Goal: Obtain resource: Download file/media

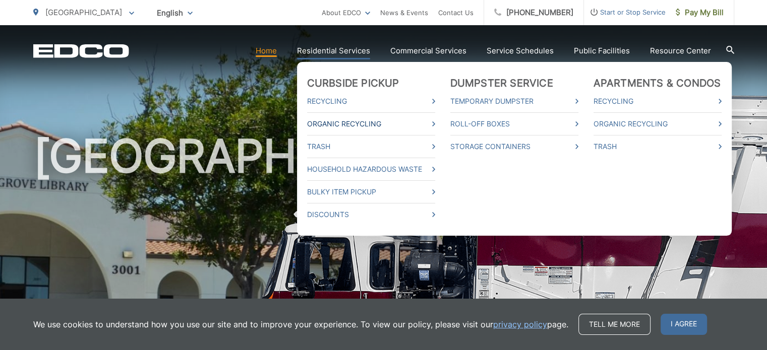
click at [334, 123] on link "Organic Recycling" at bounding box center [371, 124] width 128 height 12
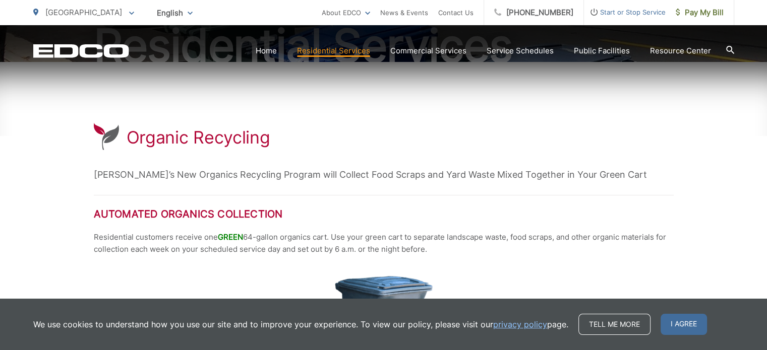
scroll to position [141, 0]
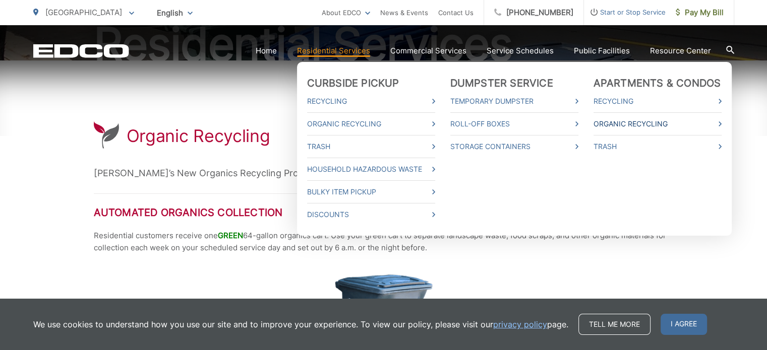
click at [623, 129] on link "Organic Recycling" at bounding box center [657, 124] width 128 height 12
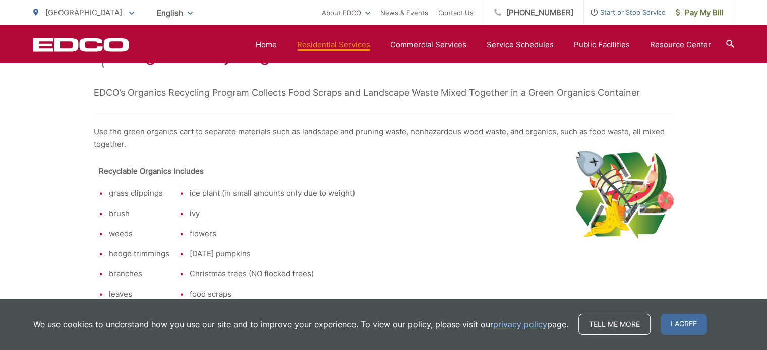
scroll to position [161, 0]
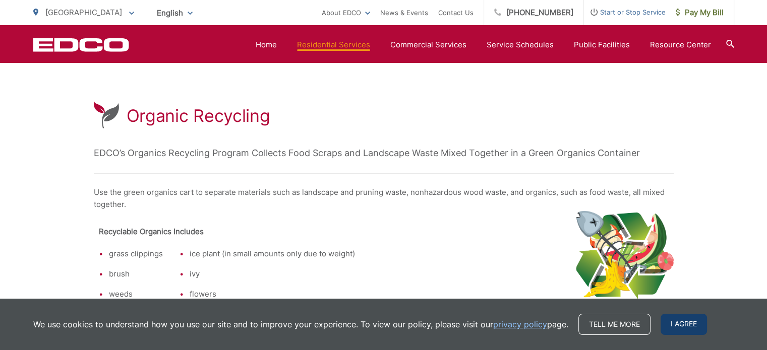
click at [672, 327] on span "I agree" at bounding box center [684, 324] width 46 height 21
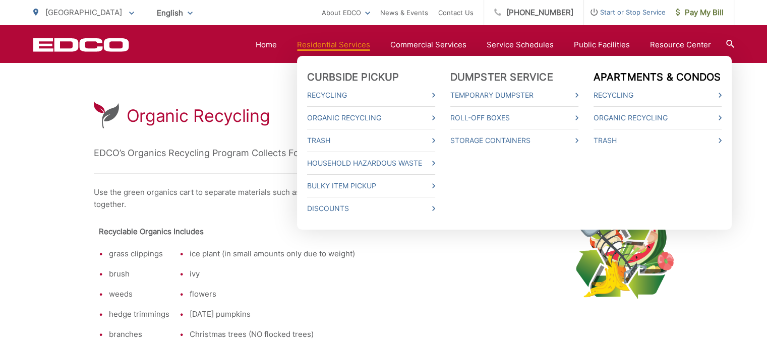
click at [613, 78] on link "Apartments & Condos" at bounding box center [657, 77] width 128 height 12
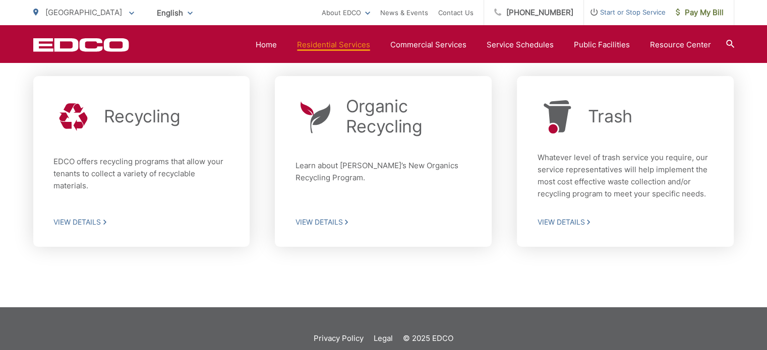
scroll to position [321, 0]
click at [599, 90] on link "Trash Whatever level of trash service you require, our service representatives …" at bounding box center [625, 162] width 217 height 171
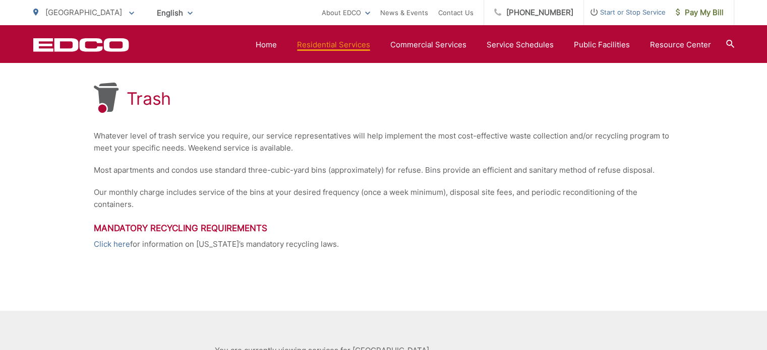
scroll to position [153, 0]
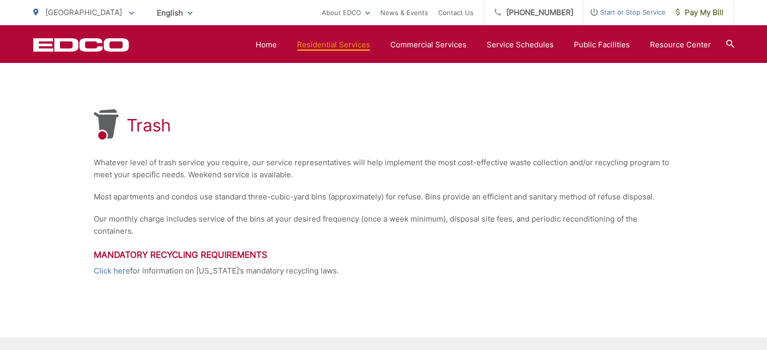
click at [191, 256] on h3 "Mandatory Recycling Requirements" at bounding box center [384, 255] width 580 height 10
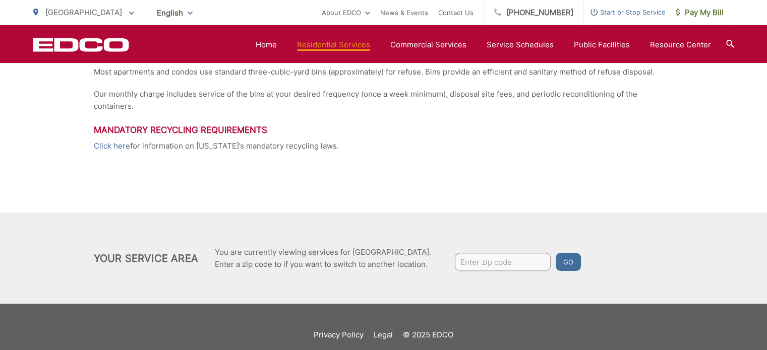
scroll to position [294, 0]
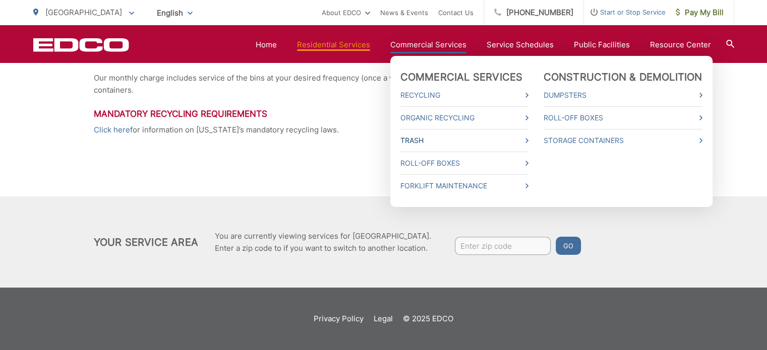
click at [452, 142] on link "Trash" at bounding box center [464, 141] width 128 height 12
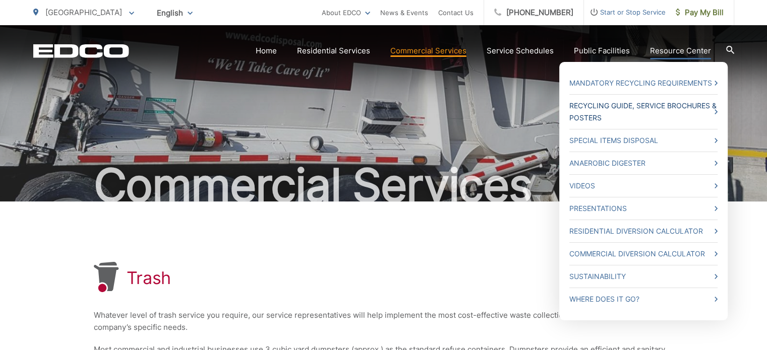
click at [662, 116] on link "Recycling Guide, Service Brochures & Posters" at bounding box center [643, 112] width 148 height 24
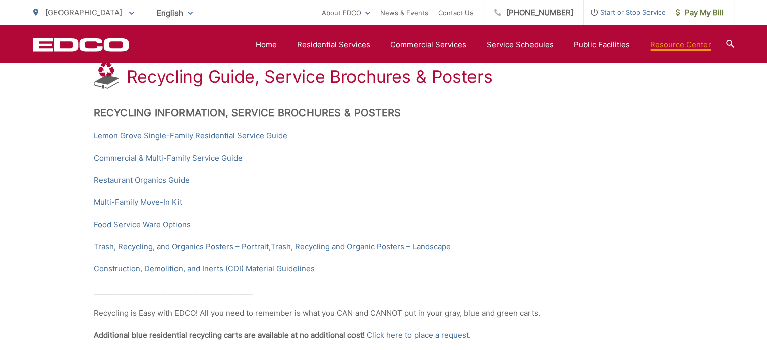
scroll to position [202, 0]
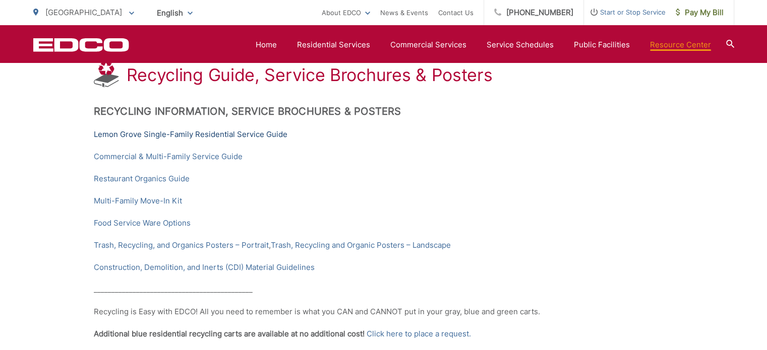
click at [136, 138] on link "Lemon Grove Single-Family Residential Service Guide" at bounding box center [191, 135] width 194 height 12
click at [161, 153] on link "Commercial & Multi-Family Service Guide" at bounding box center [168, 157] width 149 height 12
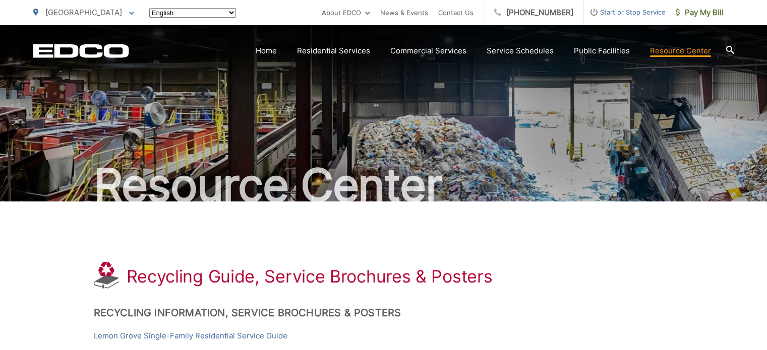
scroll to position [202, 0]
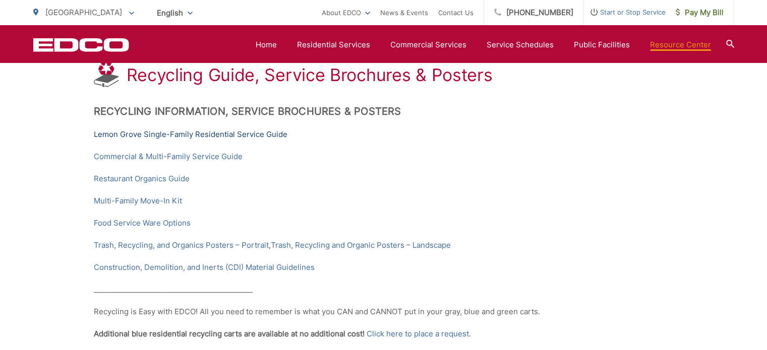
click at [165, 131] on link "Lemon Grove Single-Family Residential Service Guide" at bounding box center [191, 135] width 194 height 12
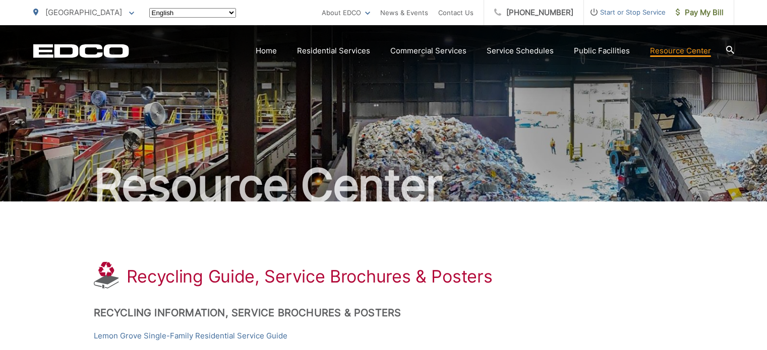
scroll to position [202, 0]
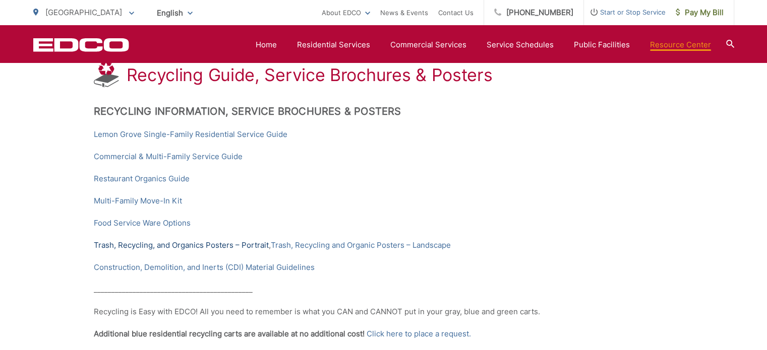
click at [201, 245] on link "Trash, Recycling, and Organics Posters – Portrait" at bounding box center [181, 246] width 175 height 12
click at [198, 135] on link "Lemon Grove Single-Family Residential Service Guide" at bounding box center [191, 135] width 194 height 12
